Goal: Task Accomplishment & Management: Manage account settings

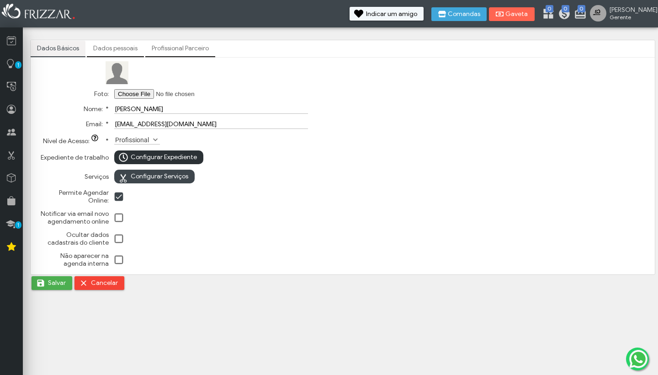
click at [176, 159] on span "Configurar Expediente" at bounding box center [164, 157] width 66 height 14
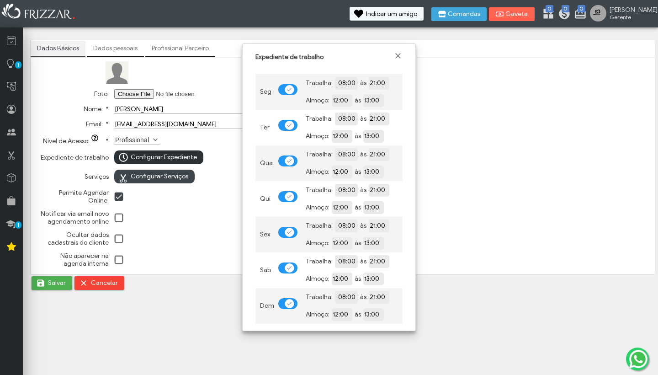
scroll to position [7, 4]
click at [171, 210] on td at bounding box center [211, 217] width 198 height 20
click at [142, 110] on input "[PERSON_NAME] (agente 03)" at bounding box center [211, 109] width 194 height 10
click at [143, 110] on input "[PERSON_NAME] (agente 03)" at bounding box center [211, 109] width 194 height 10
type input "[PERSON_NAME] (Agente 03)"
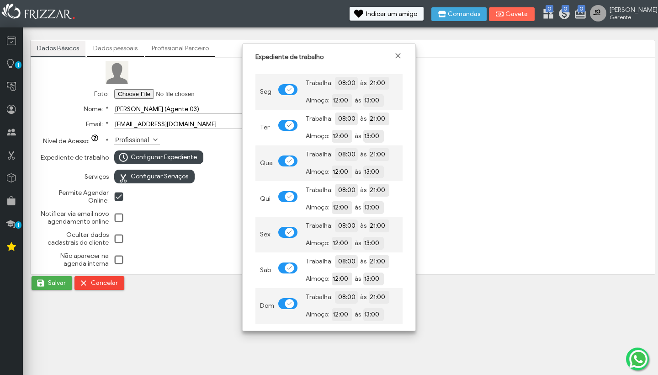
click at [118, 239] on span at bounding box center [119, 238] width 9 height 9
click at [148, 223] on td at bounding box center [211, 217] width 198 height 20
click at [398, 55] on span "Fechar" at bounding box center [397, 55] width 9 height 9
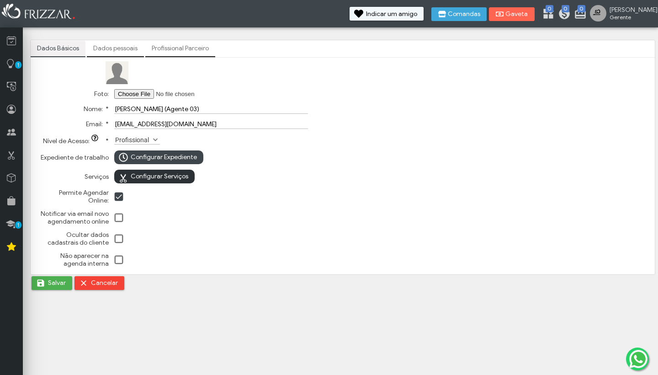
click at [178, 176] on span "Configurar Serviços" at bounding box center [160, 177] width 58 height 14
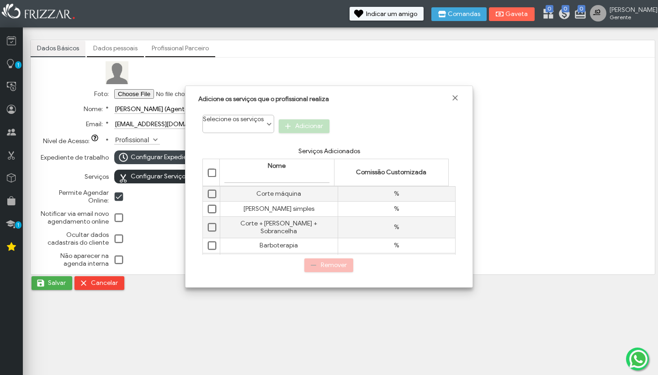
scroll to position [4, 33]
click at [206, 174] on th at bounding box center [211, 172] width 17 height 27
click at [212, 173] on span "Selecionar tudo" at bounding box center [212, 173] width 9 height 9
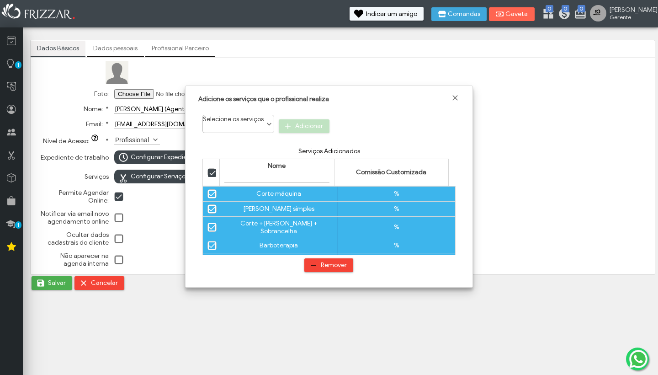
click at [272, 127] on span at bounding box center [269, 124] width 9 height 9
click at [370, 132] on div "Selecione os serviços Adicionar" at bounding box center [328, 125] width 261 height 28
click at [454, 98] on span "Fechar" at bounding box center [455, 97] width 9 height 9
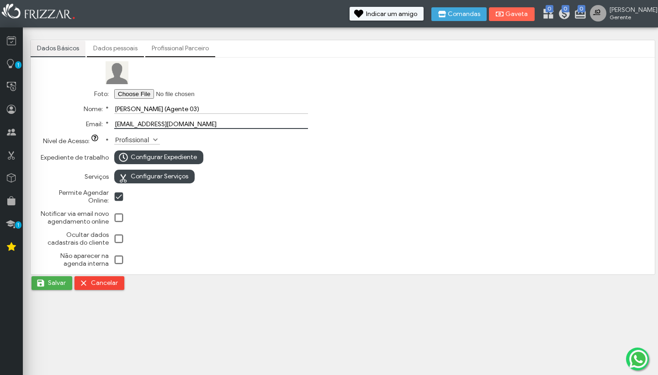
click at [301, 122] on input "[EMAIL_ADDRESS][DOMAIN_NAME]" at bounding box center [211, 124] width 194 height 10
click at [186, 50] on link "Profissional Parceiro" at bounding box center [180, 49] width 70 height 16
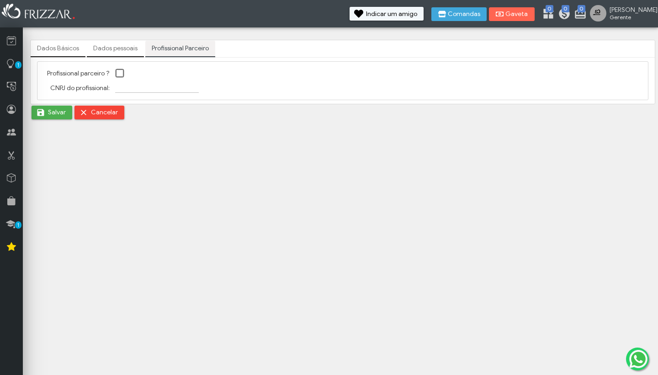
click at [52, 54] on link "Dados Básicos" at bounding box center [58, 49] width 55 height 16
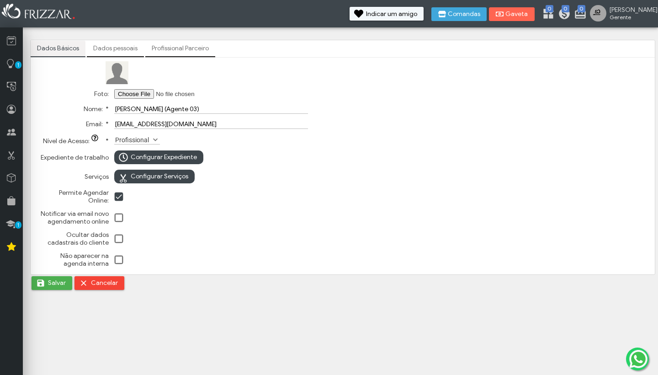
click at [182, 123] on input "[EMAIL_ADDRESS][DOMAIN_NAME]" at bounding box center [211, 124] width 194 height 10
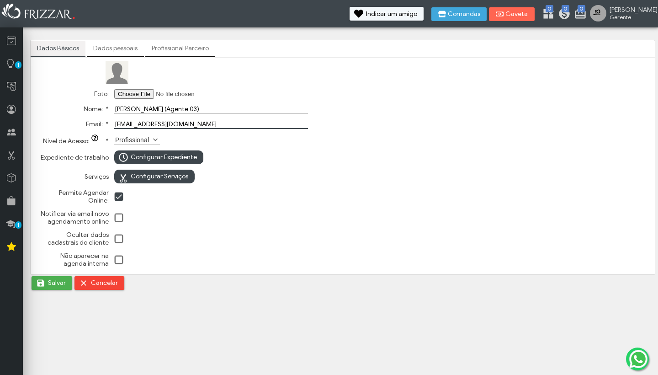
scroll to position [0, 0]
type input "[EMAIL_ADDRESS][DOMAIN_NAME]"
click at [58, 288] on span "Salvar" at bounding box center [57, 283] width 18 height 14
